Goal: Information Seeking & Learning: Learn about a topic

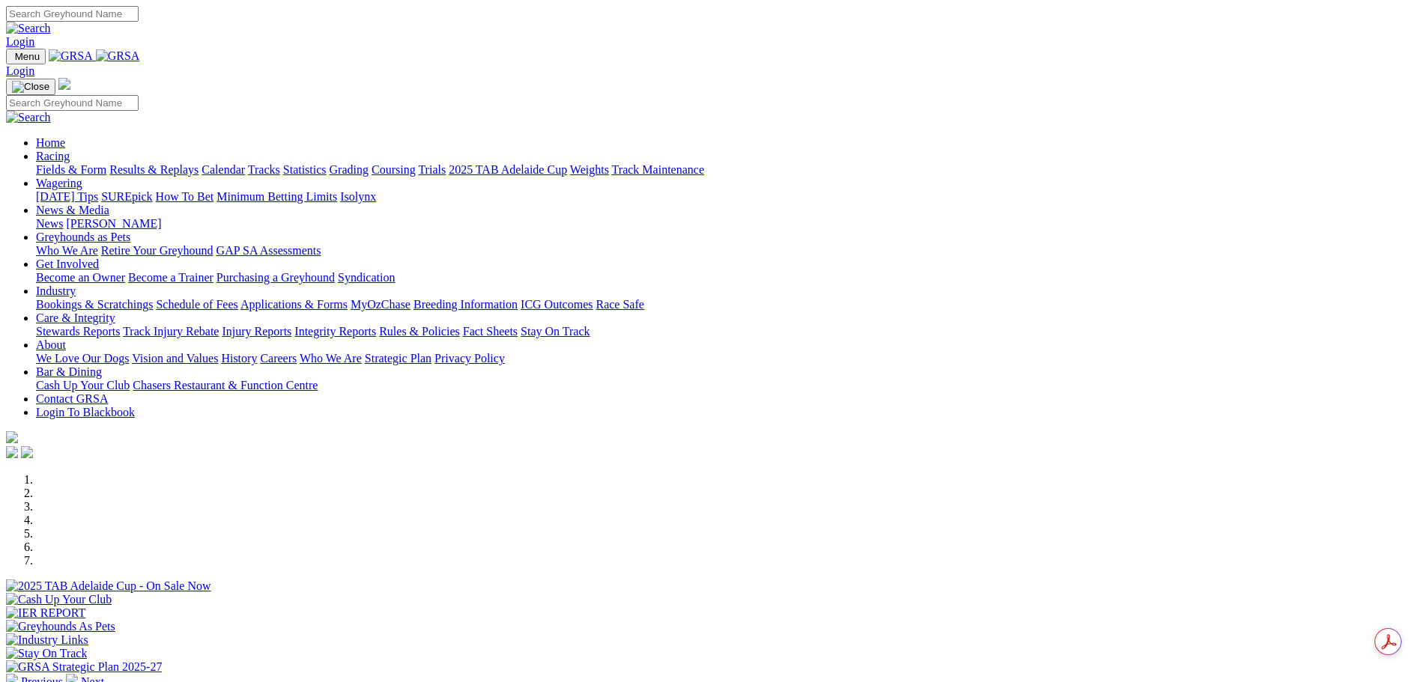
click at [70, 150] on link "Racing" at bounding box center [53, 156] width 34 height 13
click at [245, 163] on link "Calendar" at bounding box center [222, 169] width 43 height 13
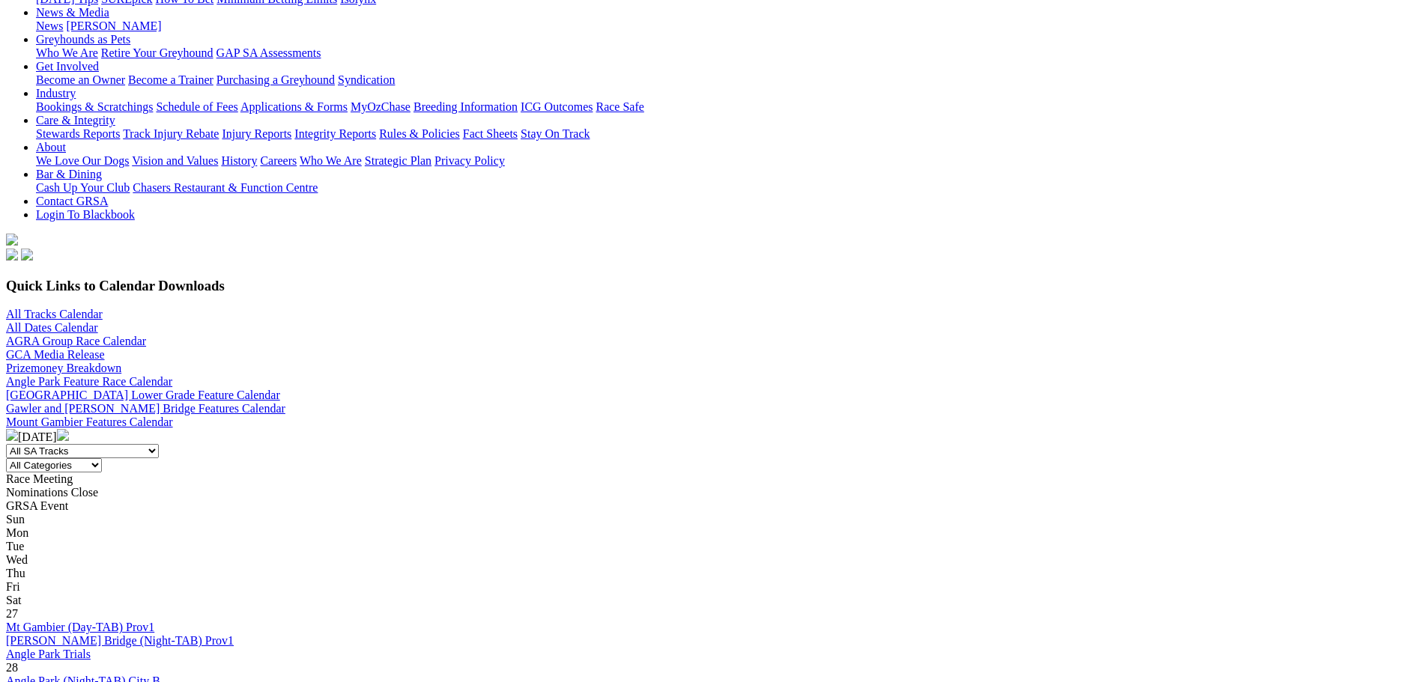
scroll to position [300, 0]
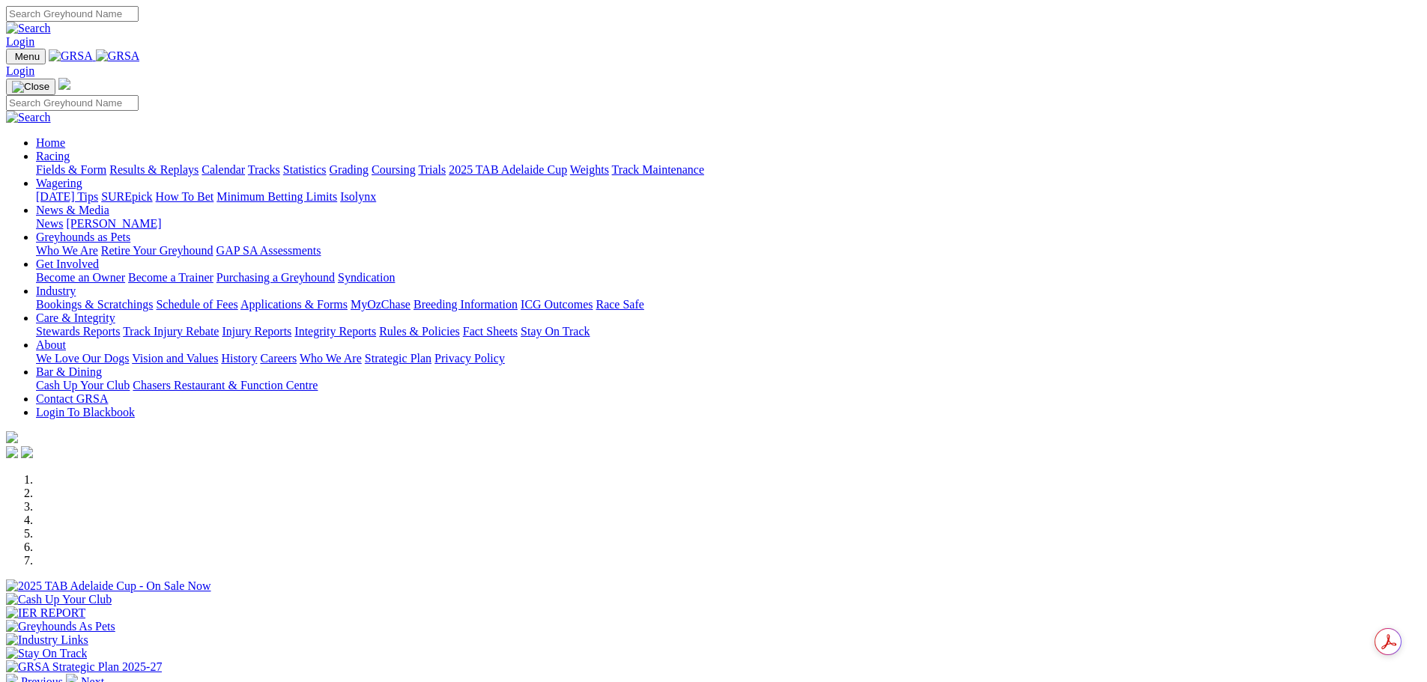
click at [245, 163] on link "Calendar" at bounding box center [222, 169] width 43 height 13
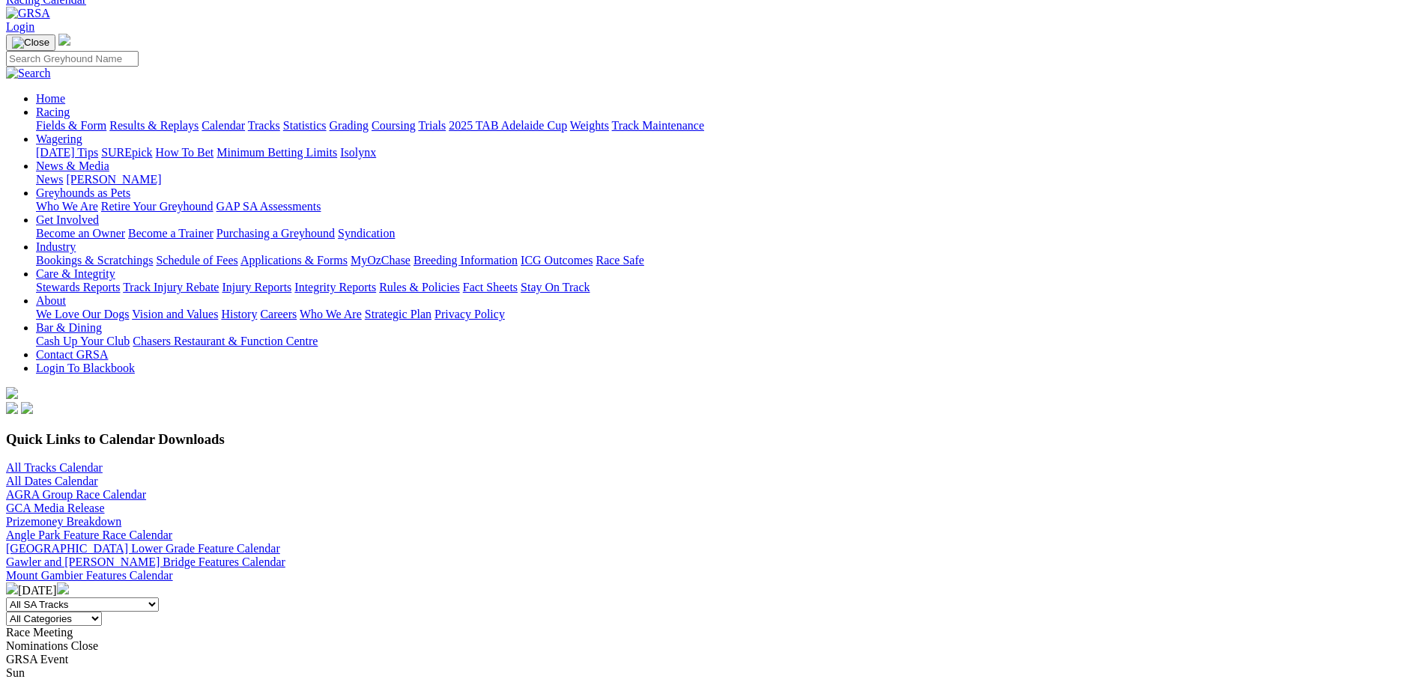
scroll to position [225, 0]
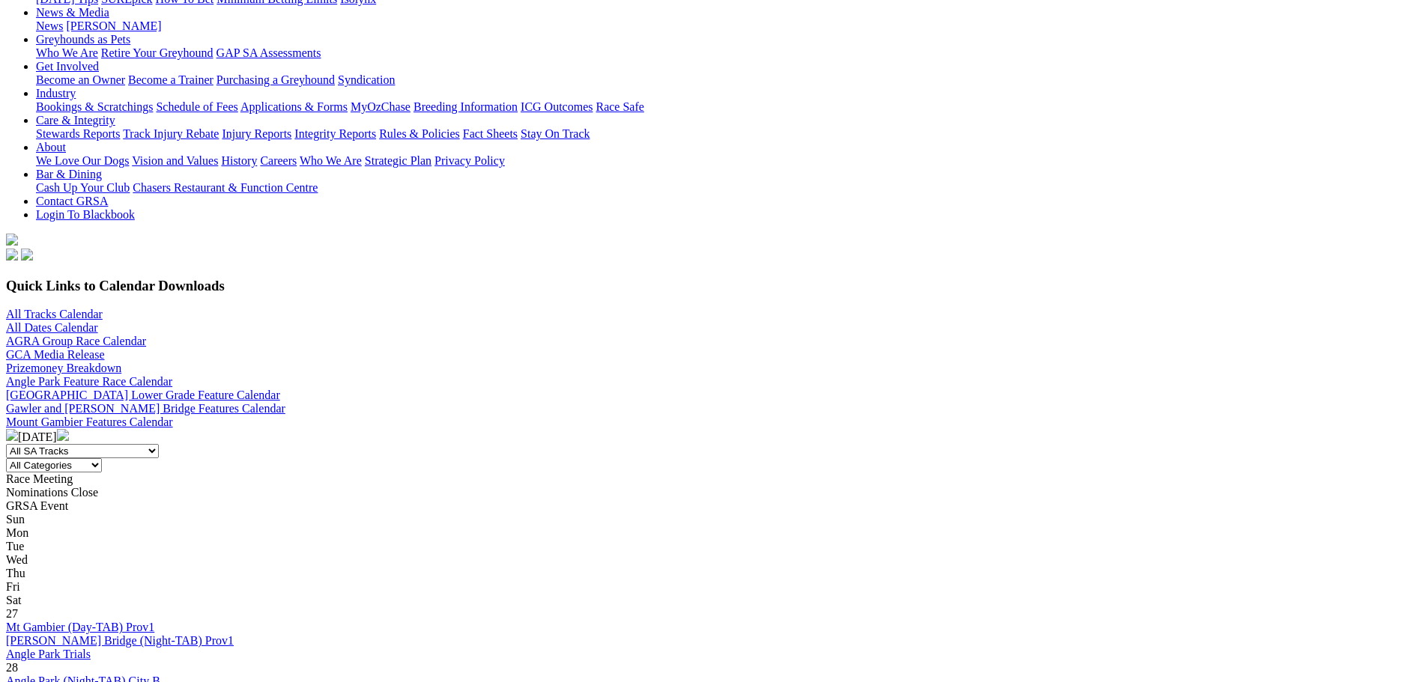
click at [69, 429] on img at bounding box center [63, 435] width 12 height 12
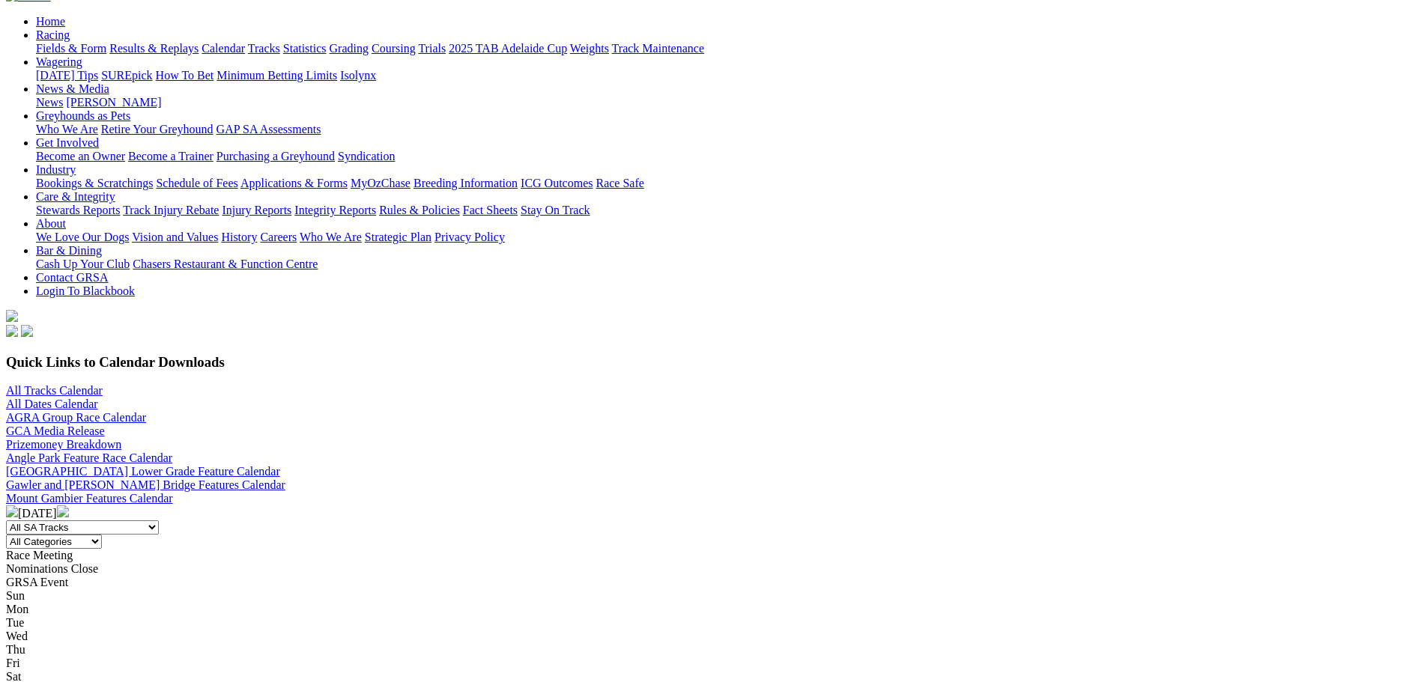
scroll to position [150, 0]
click at [69, 504] on img at bounding box center [63, 510] width 12 height 12
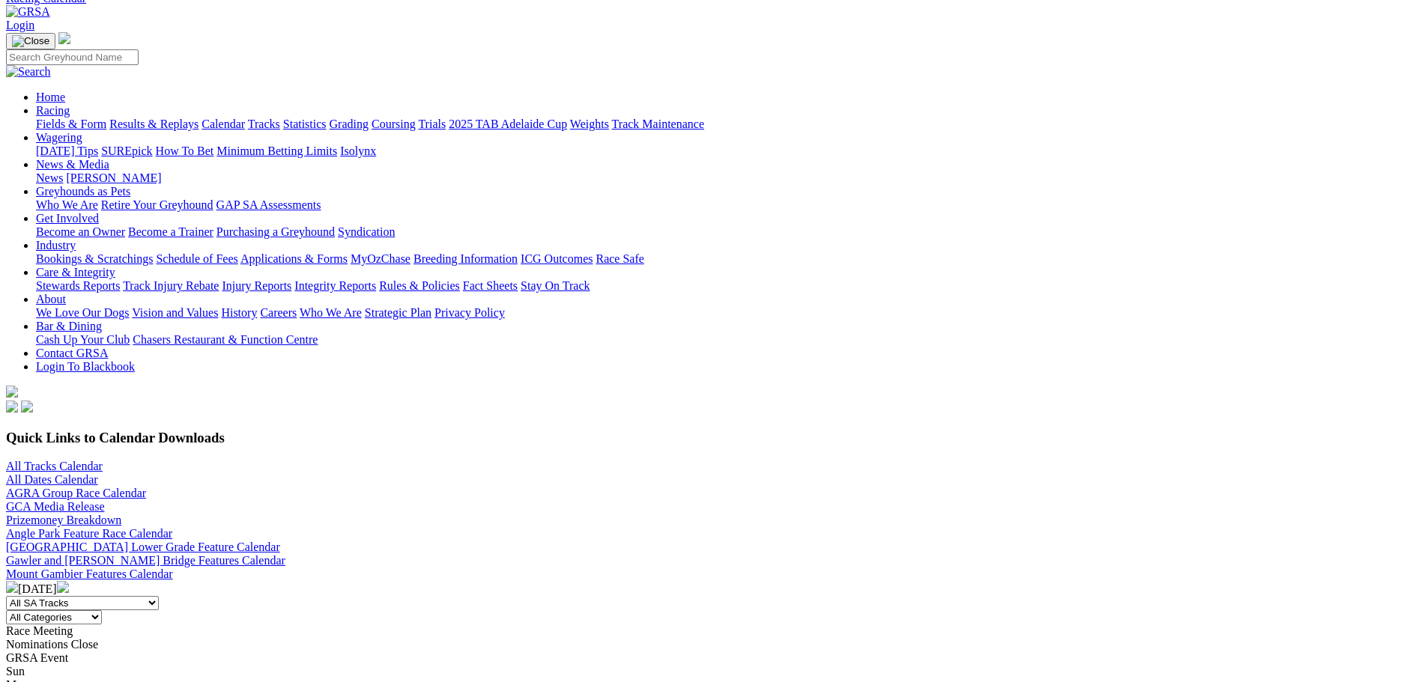
scroll to position [150, 0]
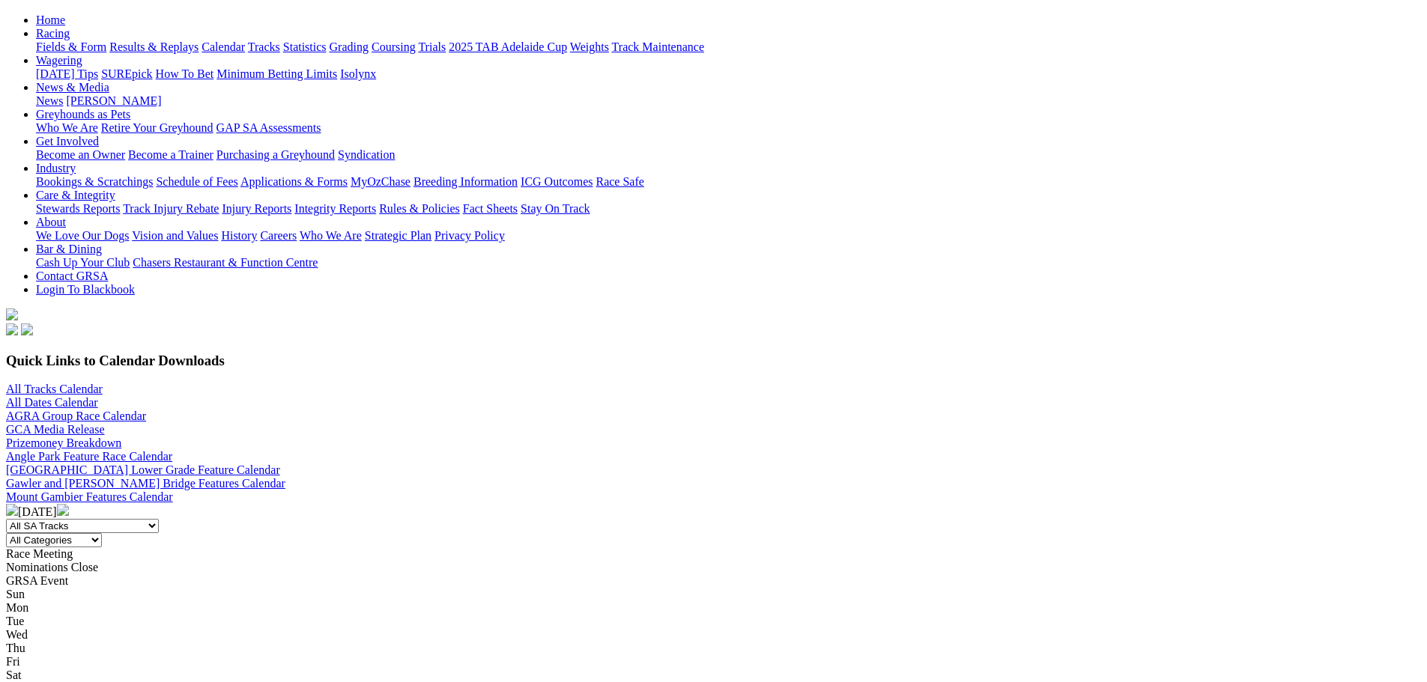
click at [69, 504] on img at bounding box center [63, 510] width 12 height 12
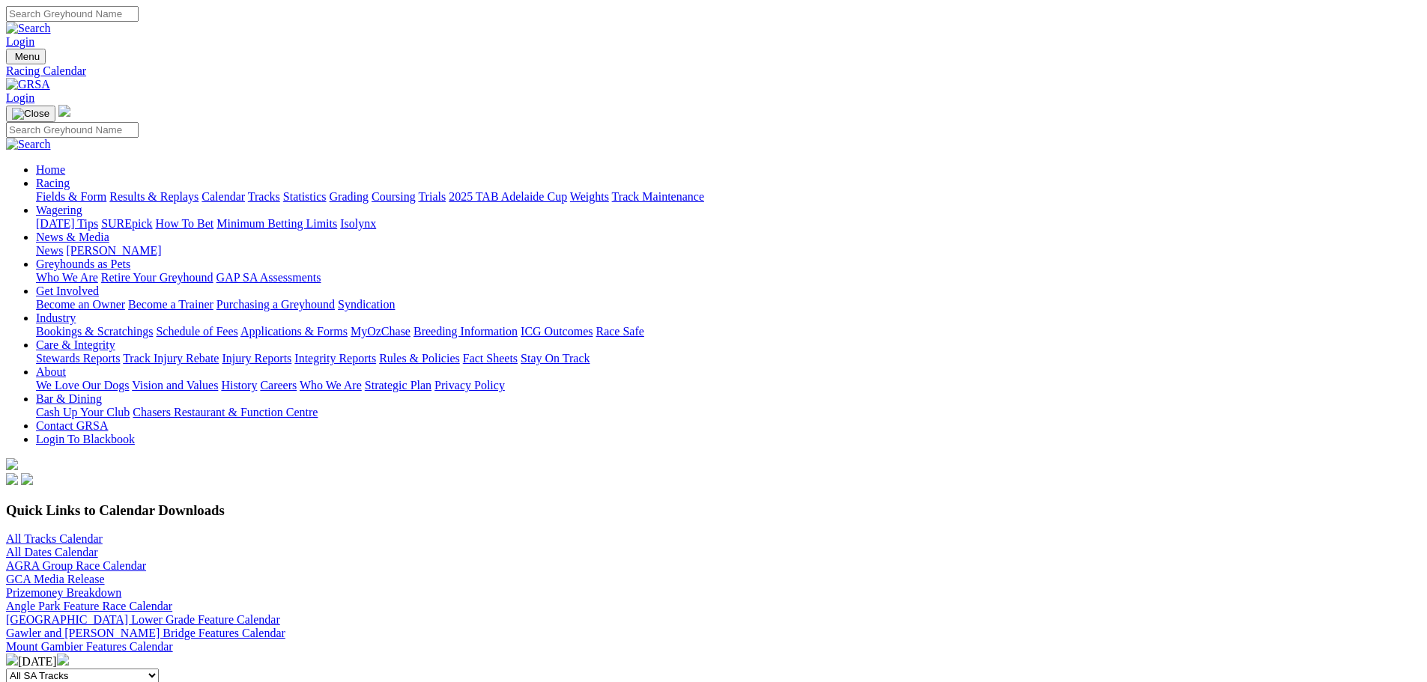
click at [18, 654] on img at bounding box center [12, 660] width 12 height 12
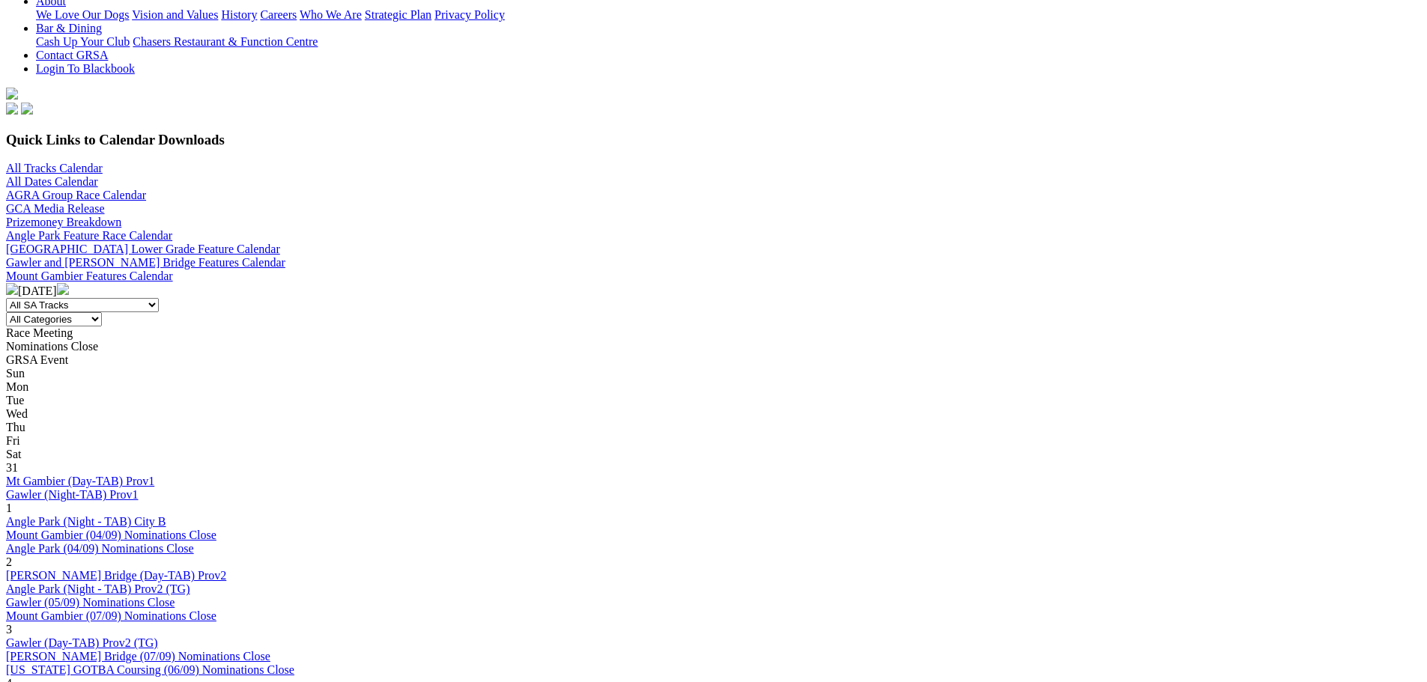
scroll to position [374, 0]
